Goal: Navigation & Orientation: Find specific page/section

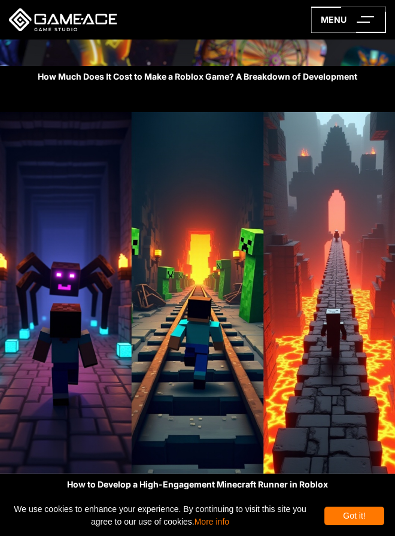
scroll to position [11599, 0]
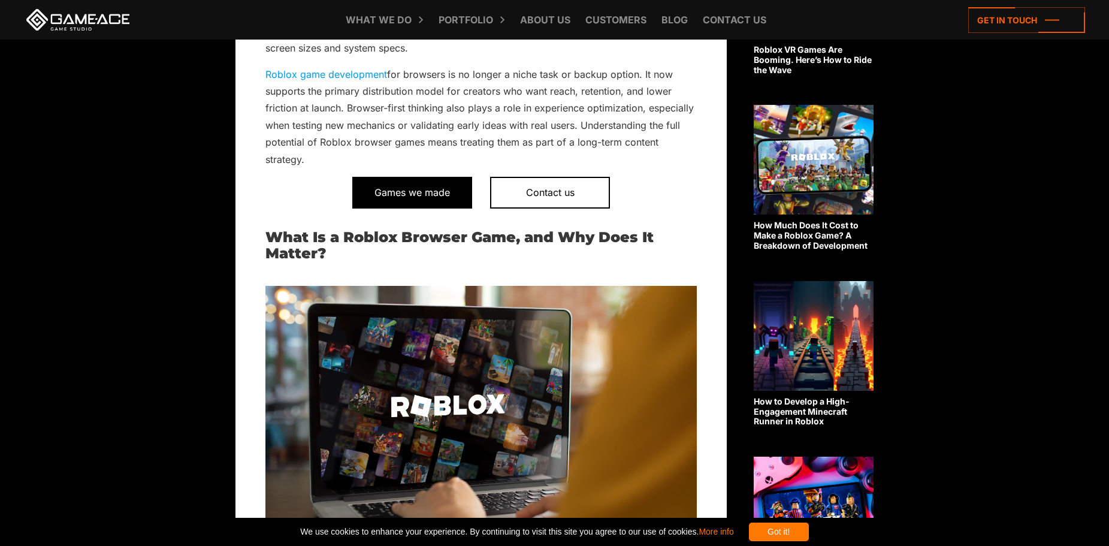
click at [447, 193] on span "Games we made" at bounding box center [412, 192] width 120 height 31
